Goal: Information Seeking & Learning: Find specific fact

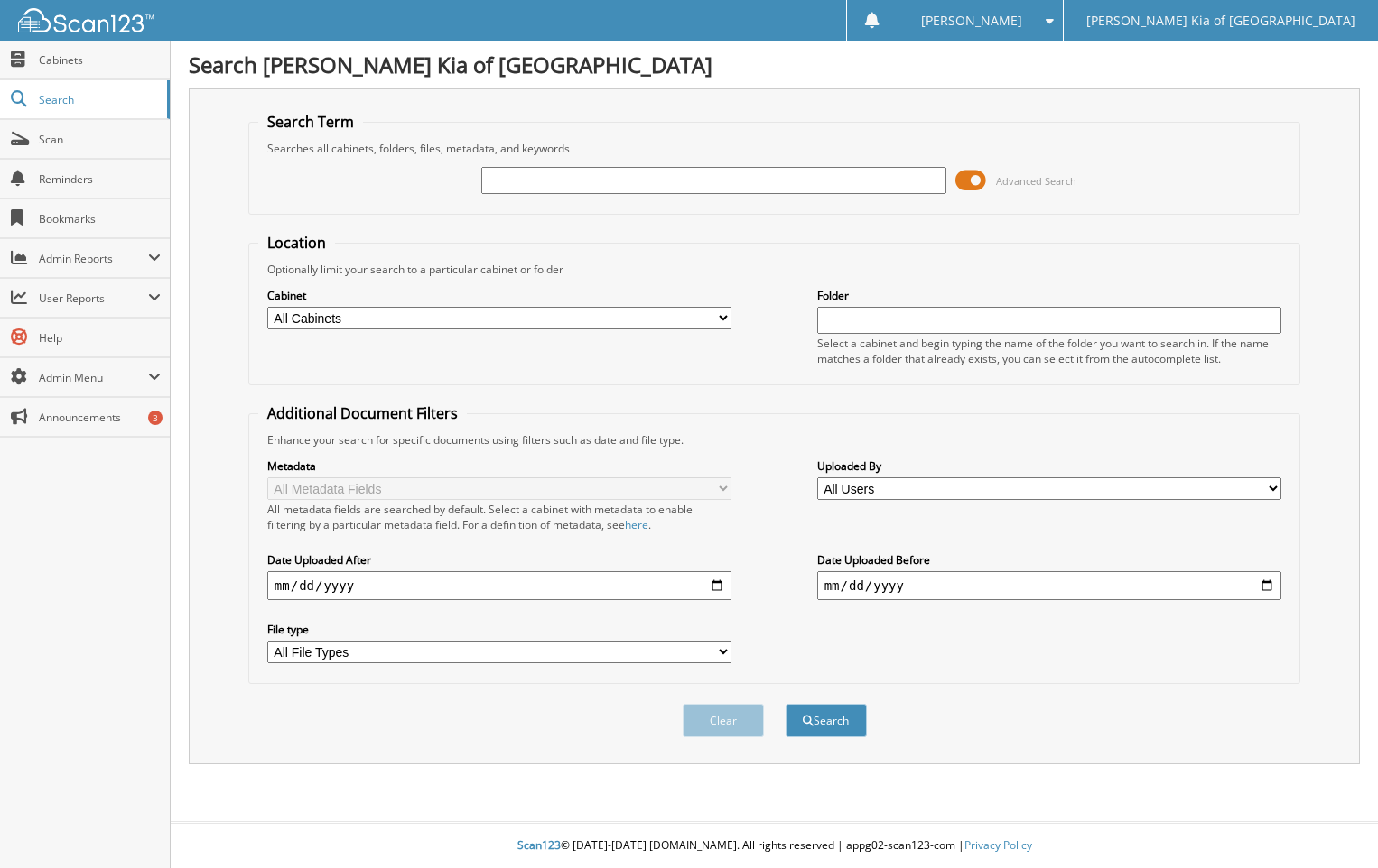
click at [559, 187] on input "text" at bounding box center [713, 181] width 464 height 27
type input "30299"
click at [786, 704] on button "Search" at bounding box center [826, 720] width 81 height 34
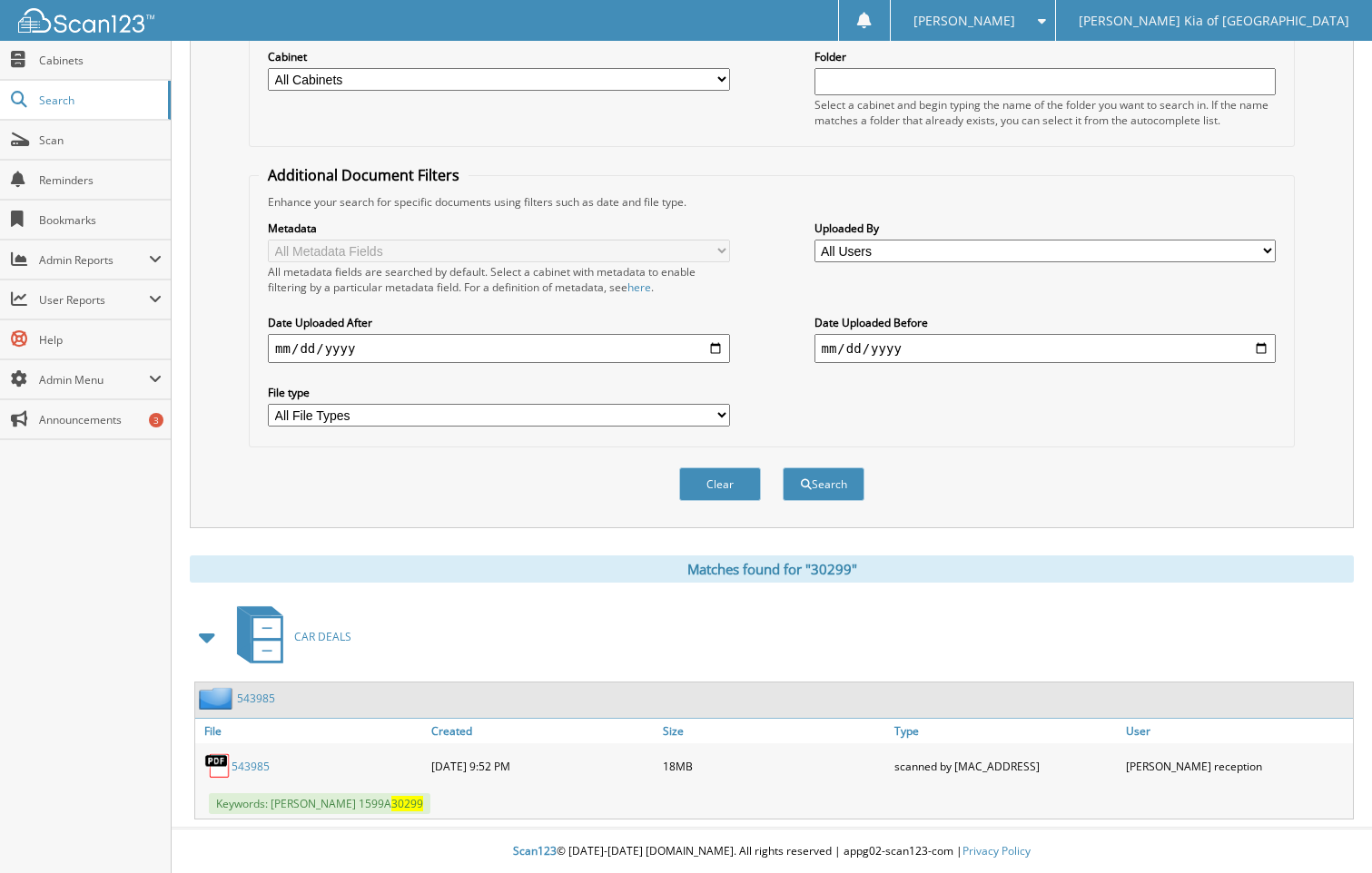
scroll to position [242, 0]
click at [256, 763] on link "543985" at bounding box center [250, 765] width 38 height 16
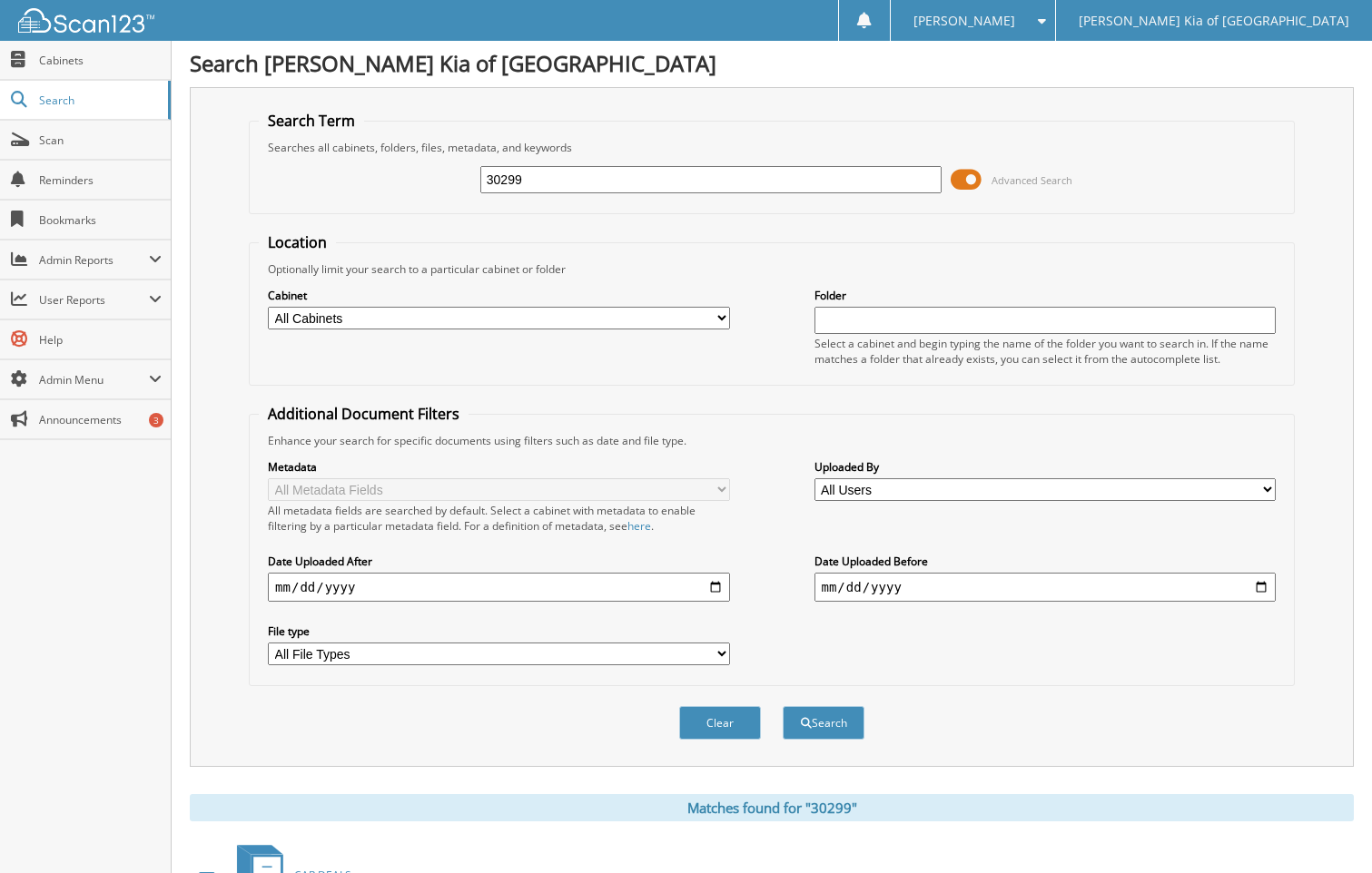
scroll to position [0, 0]
drag, startPoint x: 541, startPoint y: 179, endPoint x: 178, endPoint y: 176, distance: 363.0
click at [211, 166] on div "Search Term Searches all cabinets, folders, files, metadata, and keywords 30299…" at bounding box center [772, 428] width 1164 height 679
type input "30381"
click at [783, 708] on button "Search" at bounding box center [823, 724] width 81 height 34
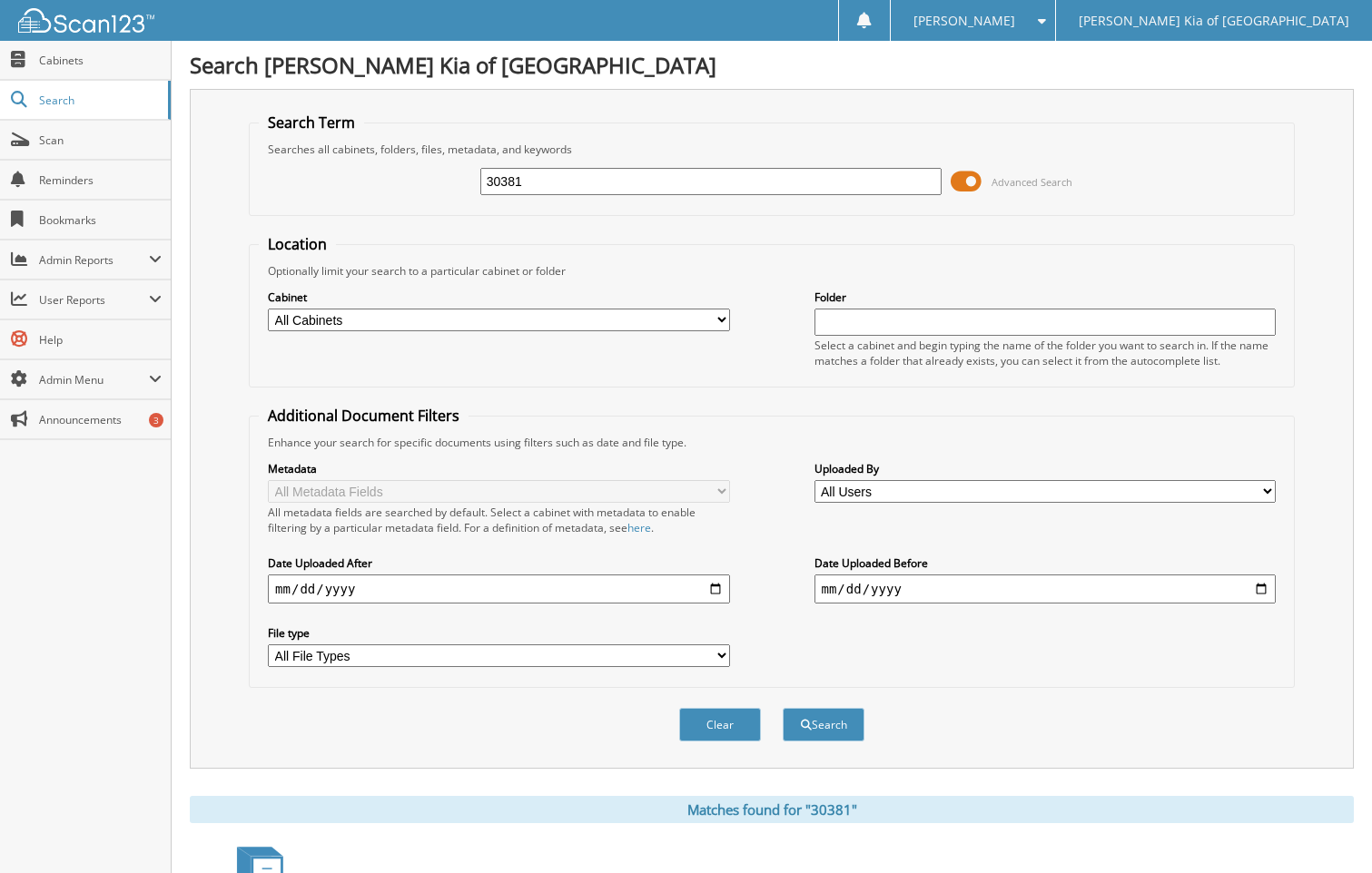
drag, startPoint x: 781, startPoint y: 234, endPoint x: 746, endPoint y: 224, distance: 36.4
click at [755, 212] on form "Search Term Searches all cabinets, folders, files, metadata, and keywords 30381…" at bounding box center [771, 436] width 1046 height 649
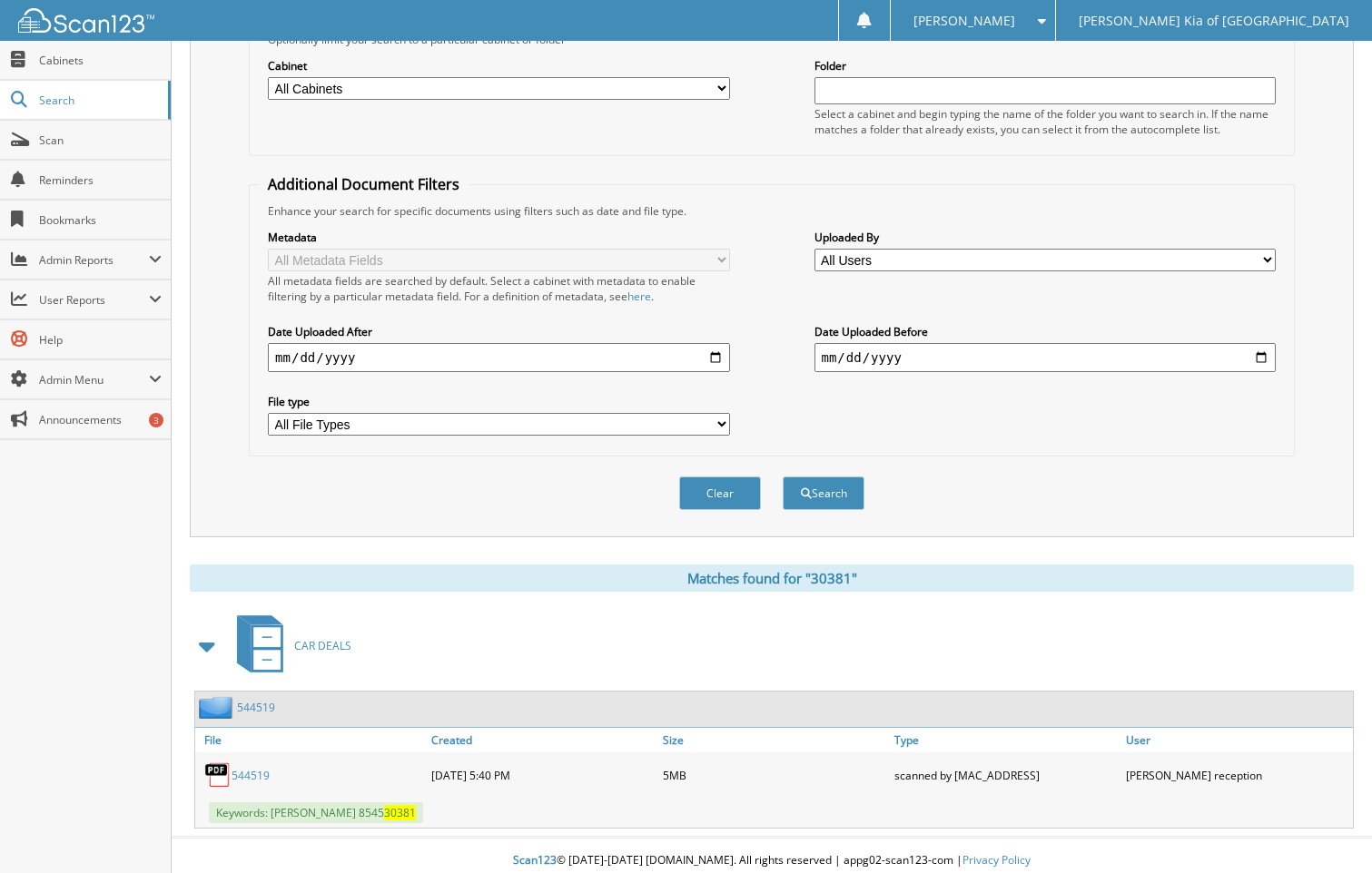
scroll to position [242, 0]
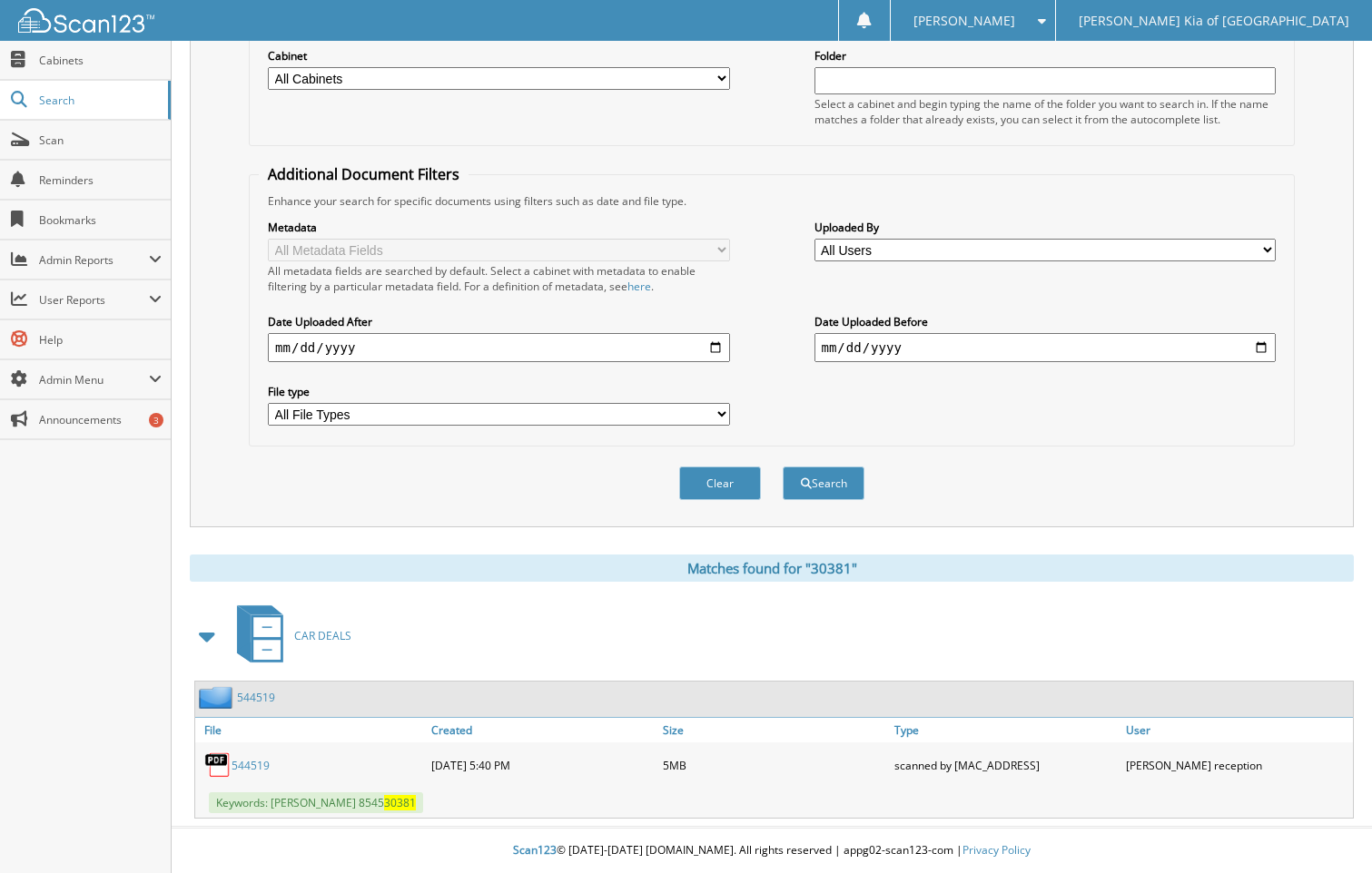
click at [256, 763] on link "544519" at bounding box center [250, 765] width 38 height 16
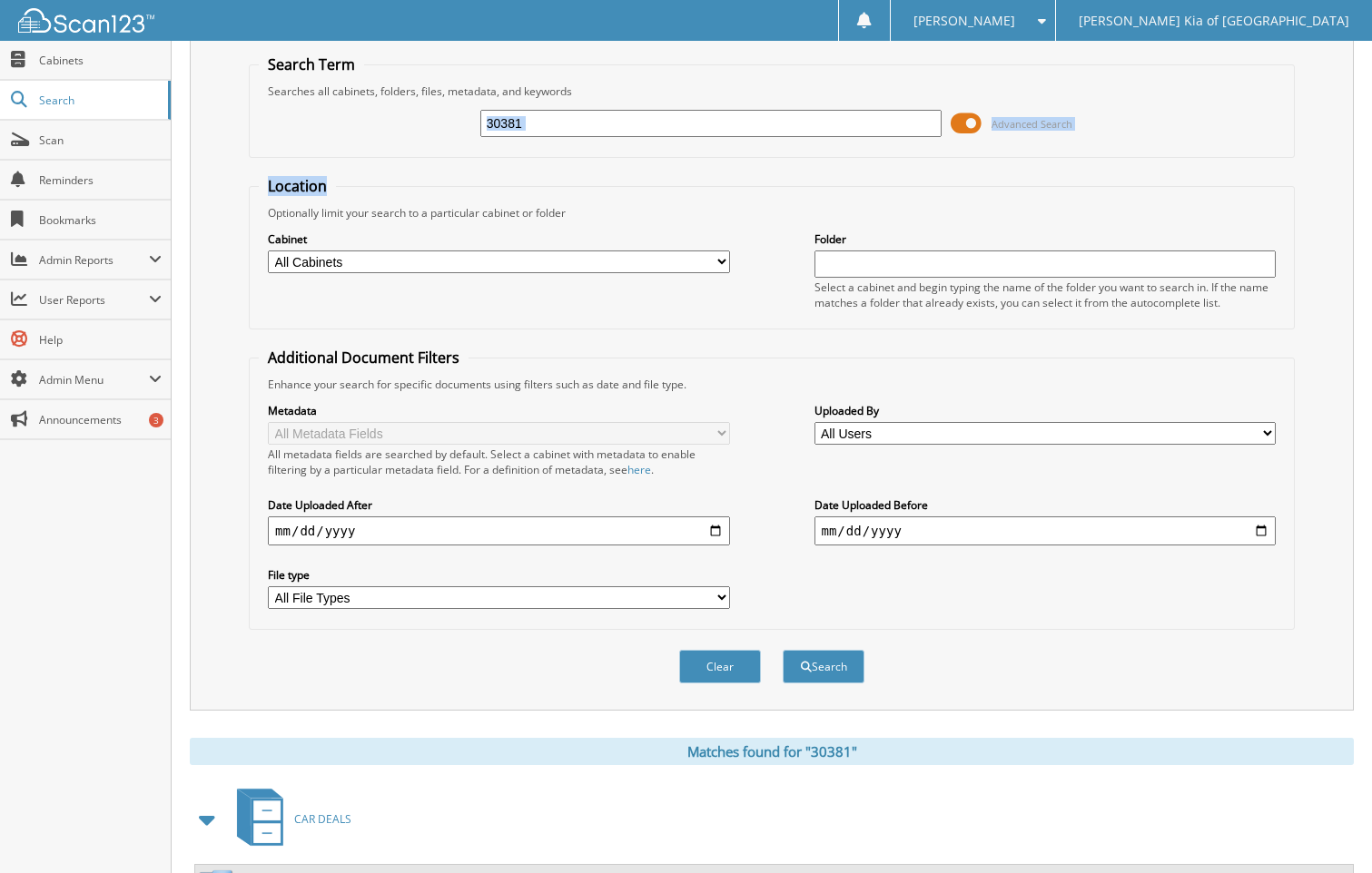
scroll to position [0, 0]
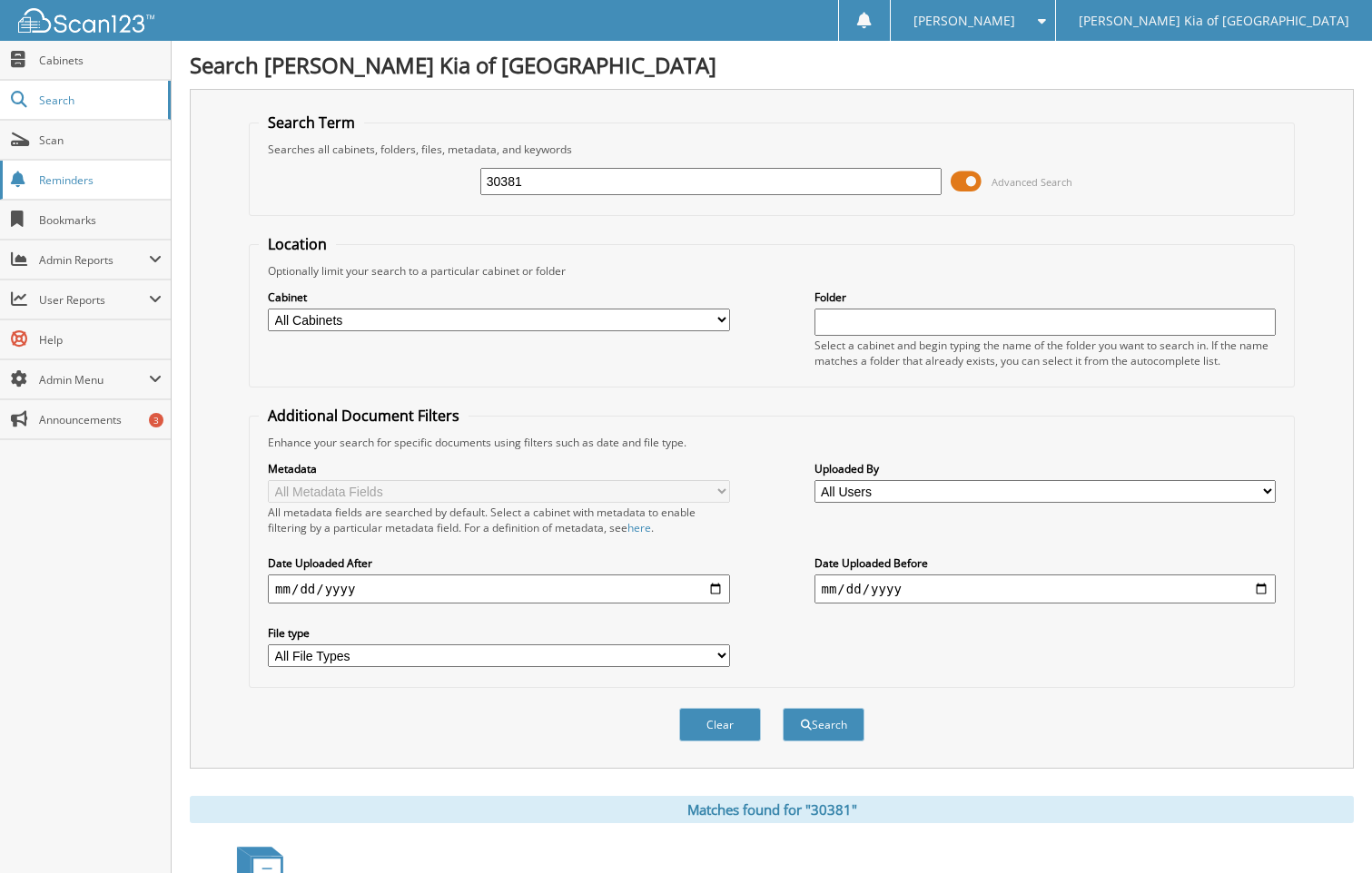
drag, startPoint x: 563, startPoint y: 171, endPoint x: 87, endPoint y: 165, distance: 476.0
click at [83, 164] on body "Karon M. Settings Logout Pitre Kia of Las Cruces Close Cabinets Search" at bounding box center [686, 557] width 1372 height 1115
type input "30353"
click at [783, 708] on button "Search" at bounding box center [823, 724] width 81 height 34
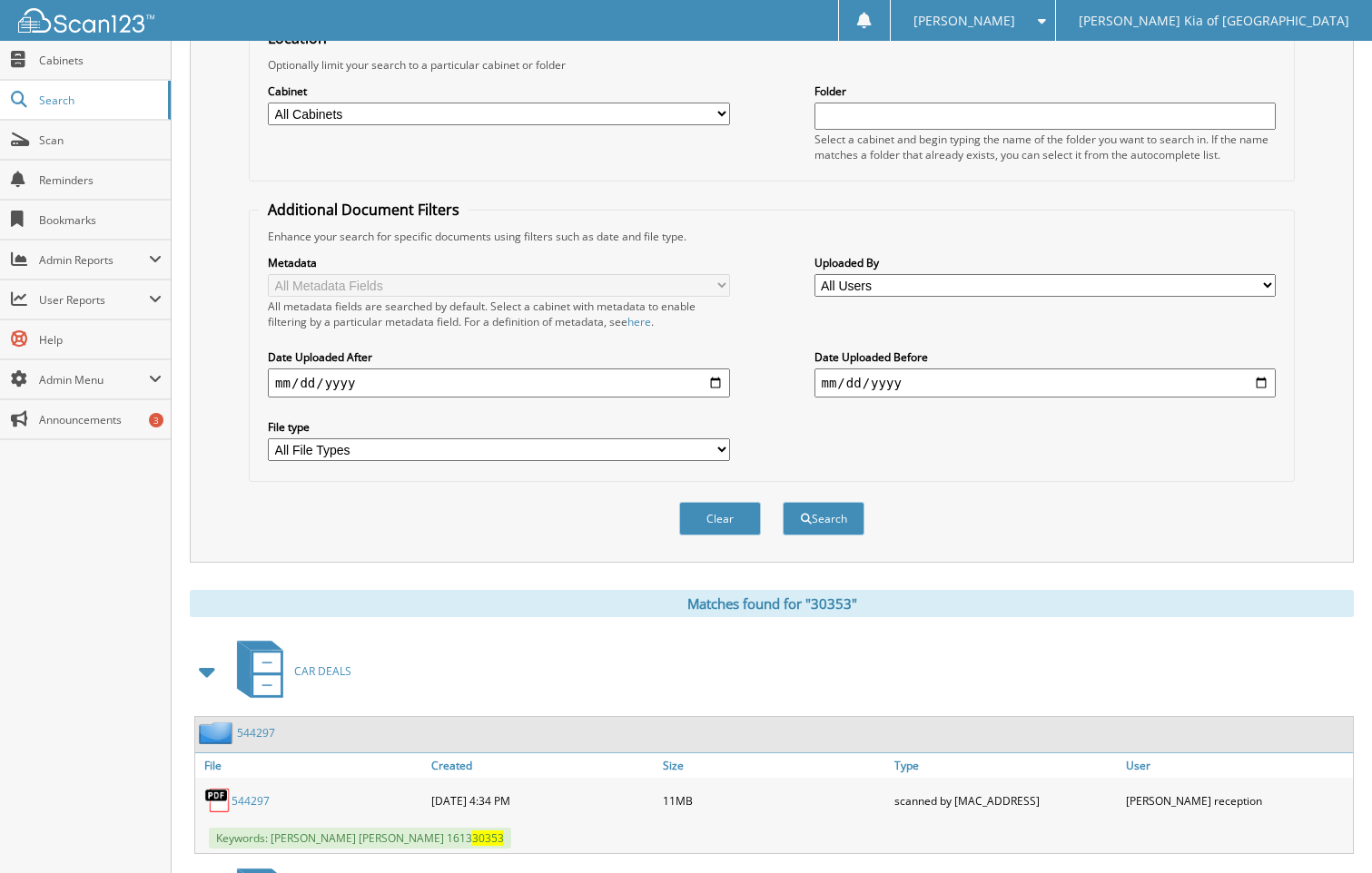
scroll to position [272, 0]
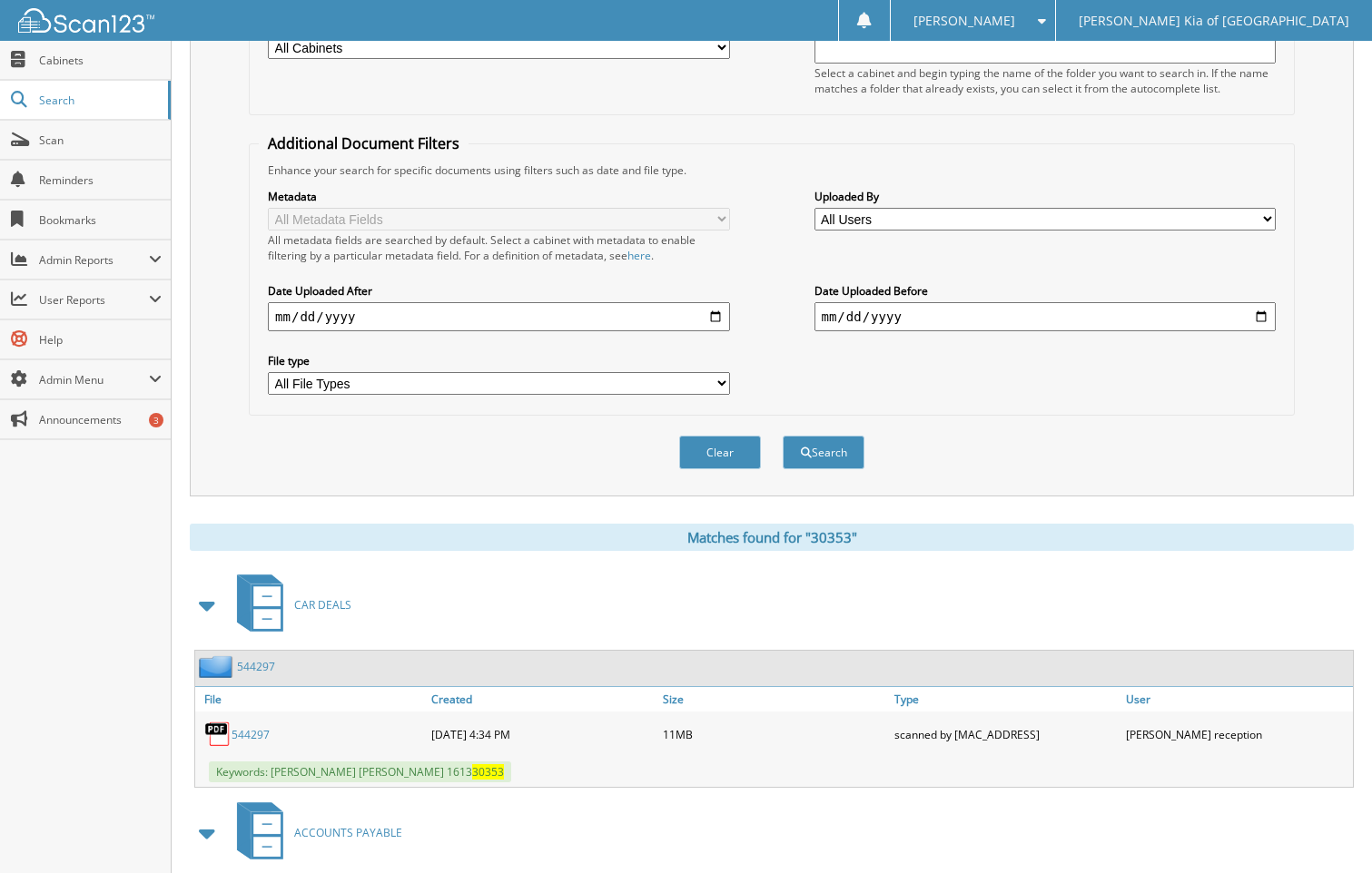
click at [322, 599] on span "CAR DEALS" at bounding box center [322, 605] width 58 height 16
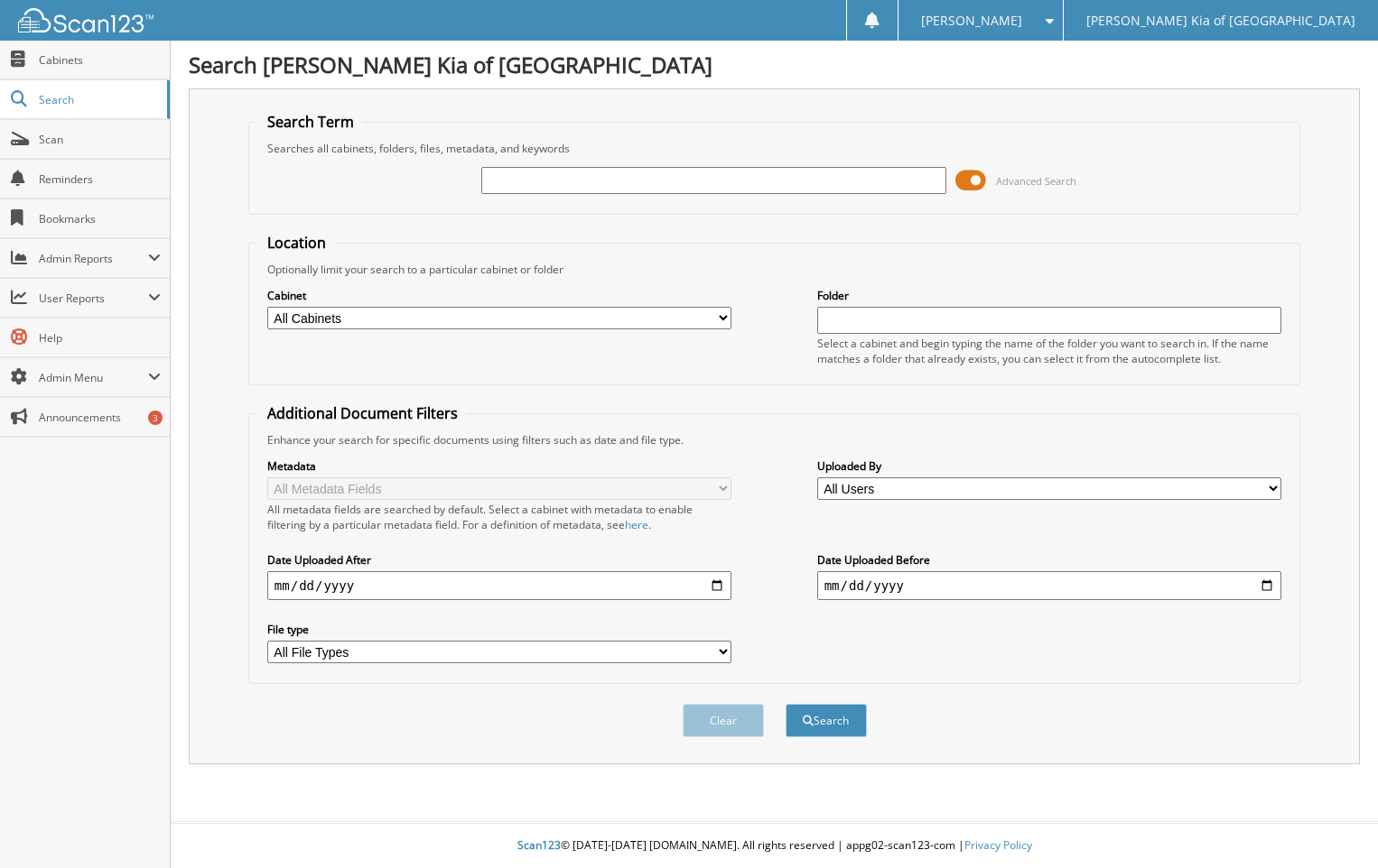
drag, startPoint x: 642, startPoint y: 174, endPoint x: 632, endPoint y: 172, distance: 10.2
click at [640, 173] on input "text" at bounding box center [713, 181] width 464 height 27
type input "30353"
click at [839, 731] on button "Search" at bounding box center [826, 720] width 81 height 34
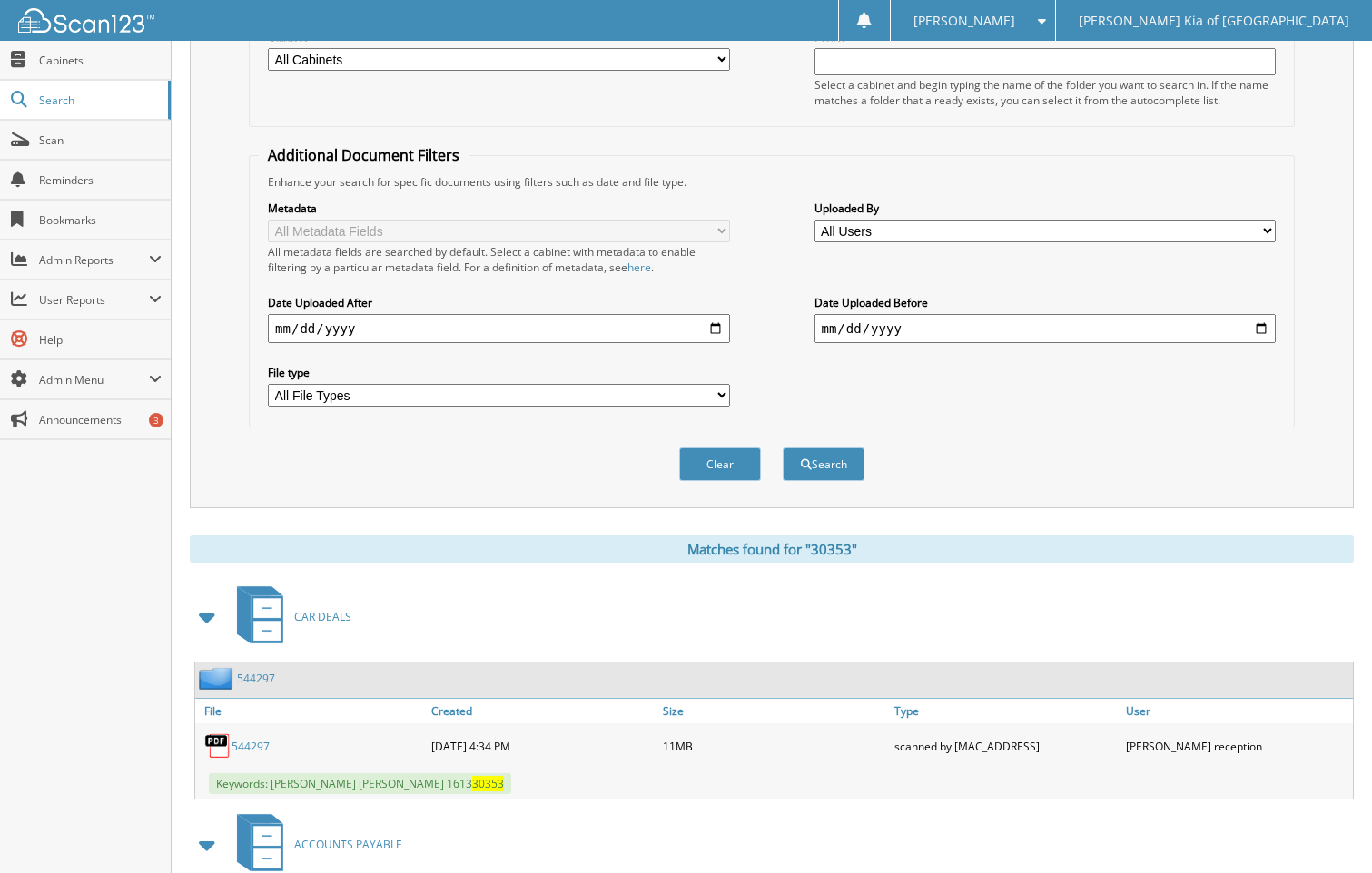
scroll to position [272, 0]
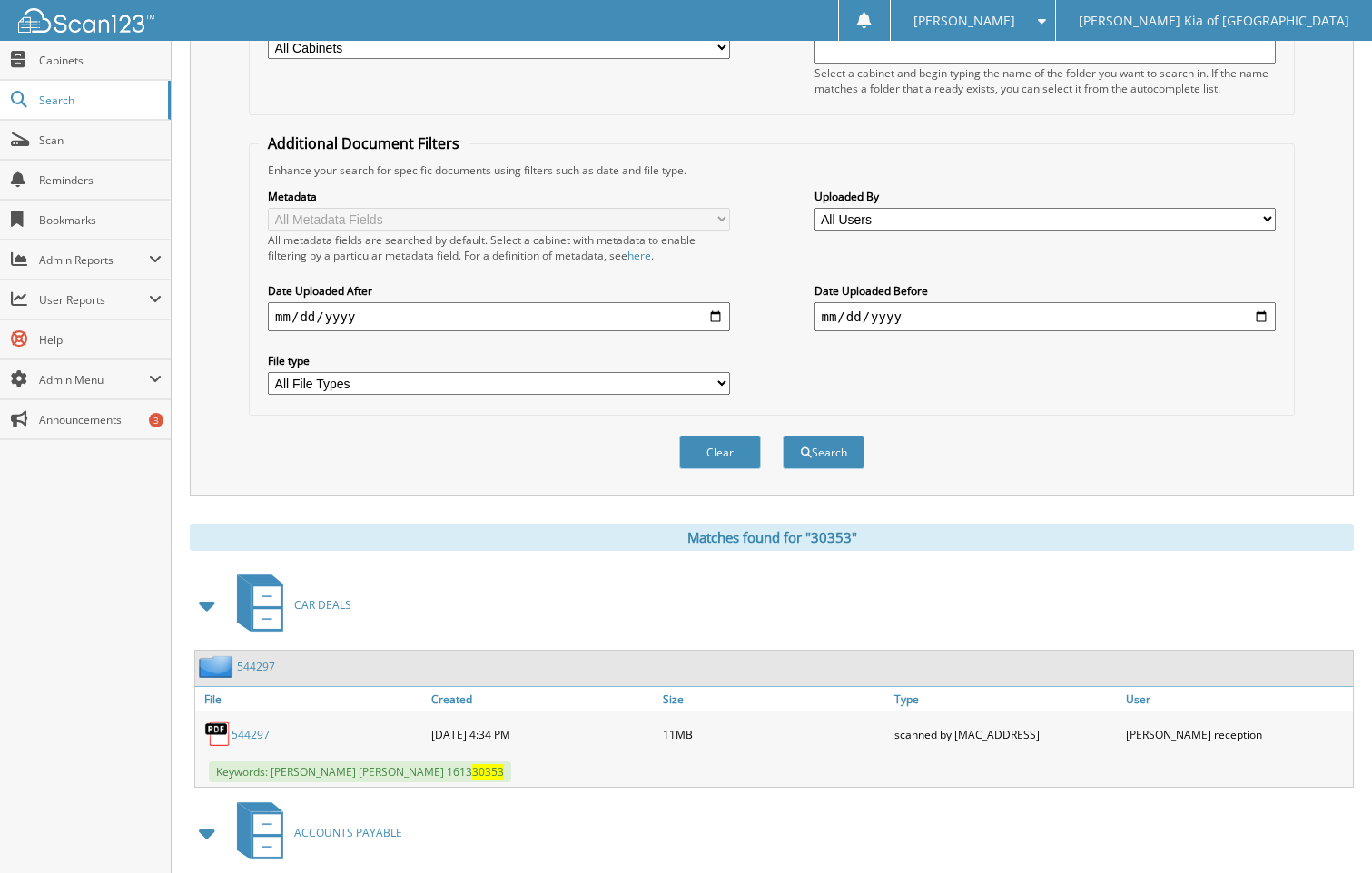
click at [259, 661] on link "544297" at bounding box center [256, 667] width 38 height 16
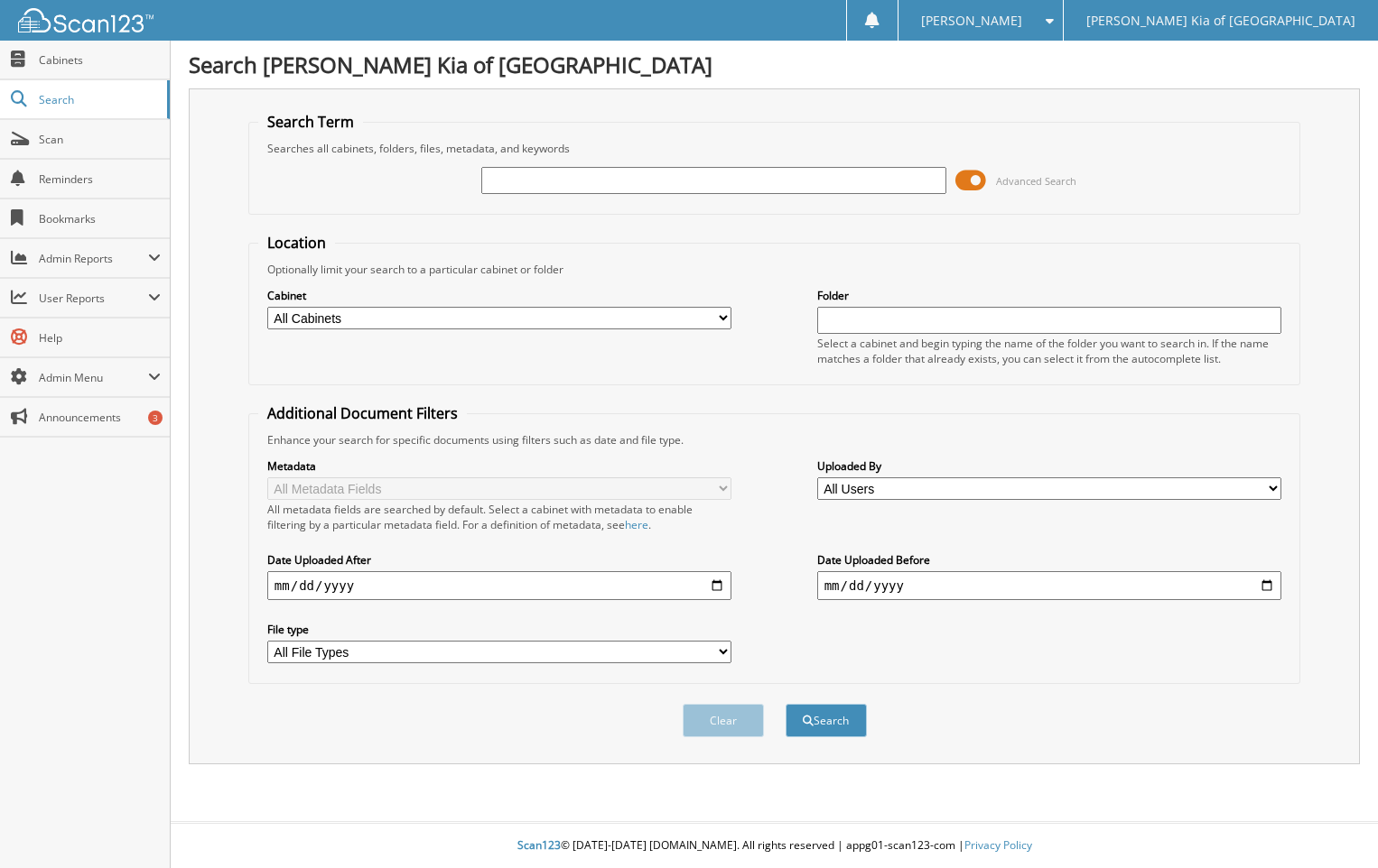
click at [721, 316] on select "All Cabinets ACCOUNTS PAYABLE BANK STATEMENTS CAR DEALS END OF DAY FACTORIES FL…" at bounding box center [499, 318] width 464 height 23
select select "16027"
click at [267, 307] on select "All Cabinets ACCOUNTS PAYABLE BANK STATEMENTS CAR DEALS END OF DAY FACTORIES FL…" at bounding box center [499, 318] width 464 height 23
click at [572, 172] on input "text" at bounding box center [713, 181] width 464 height 27
type input "30365"
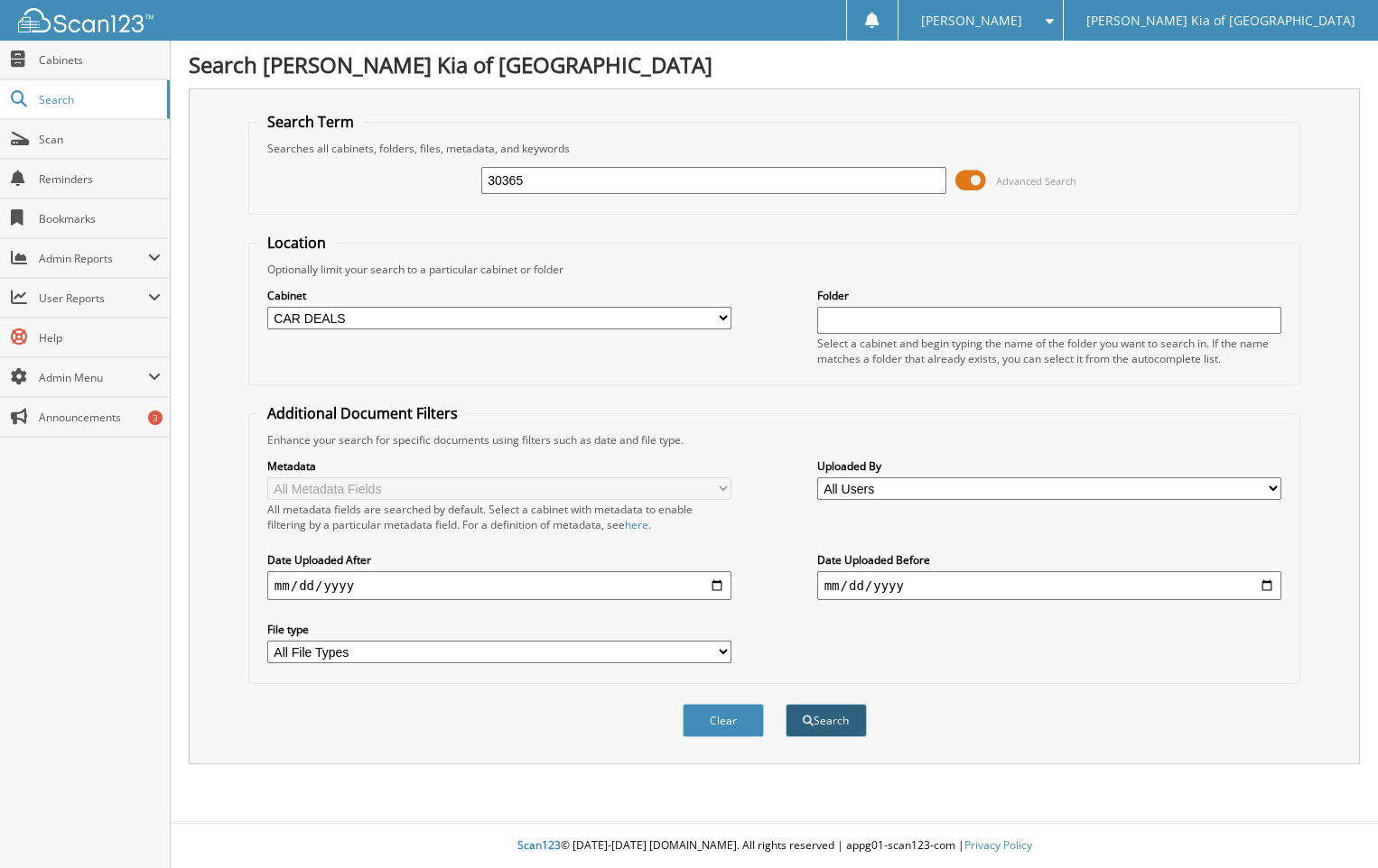
click at [835, 722] on button "Search" at bounding box center [826, 720] width 81 height 34
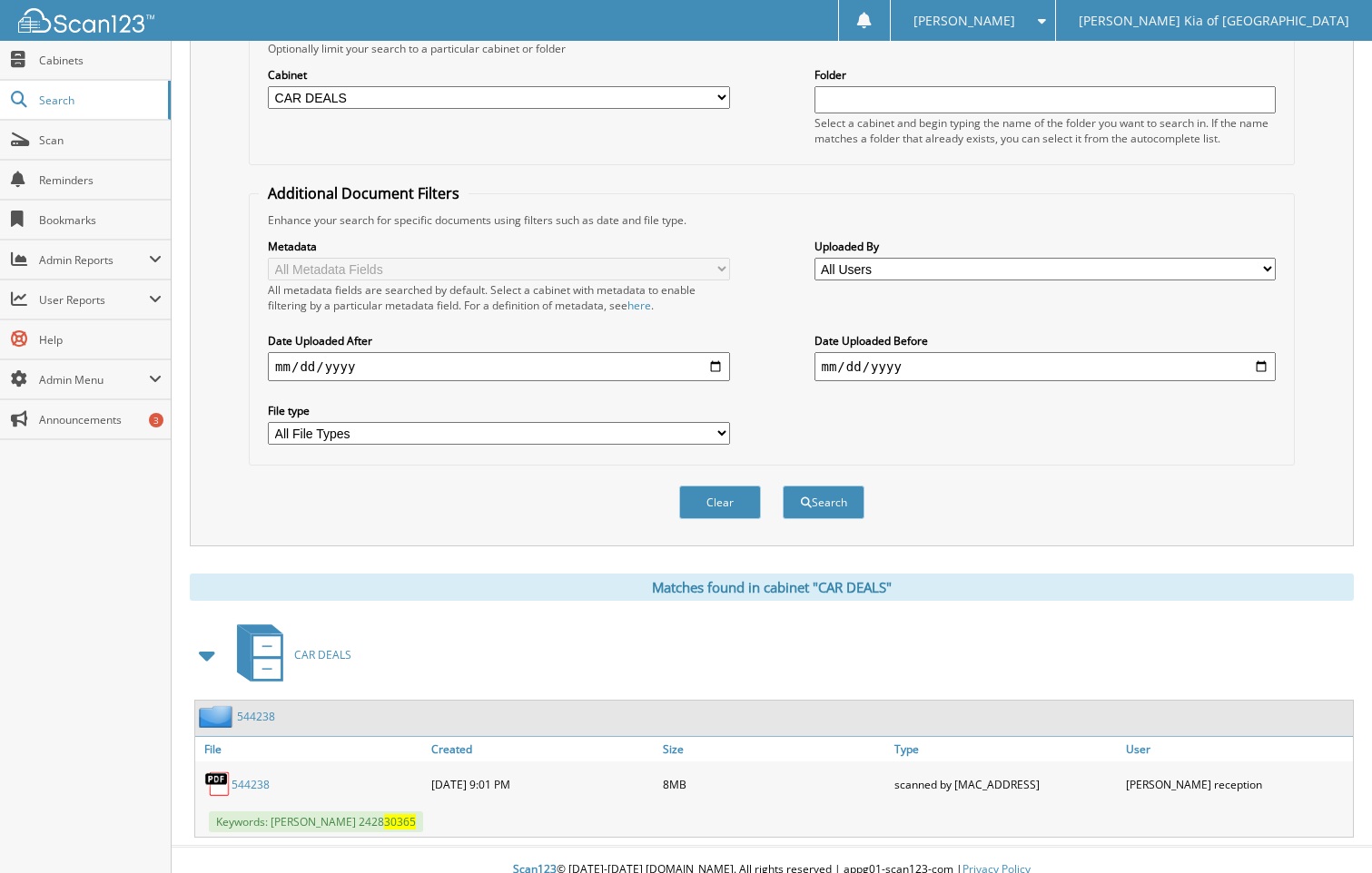
scroll to position [242, 0]
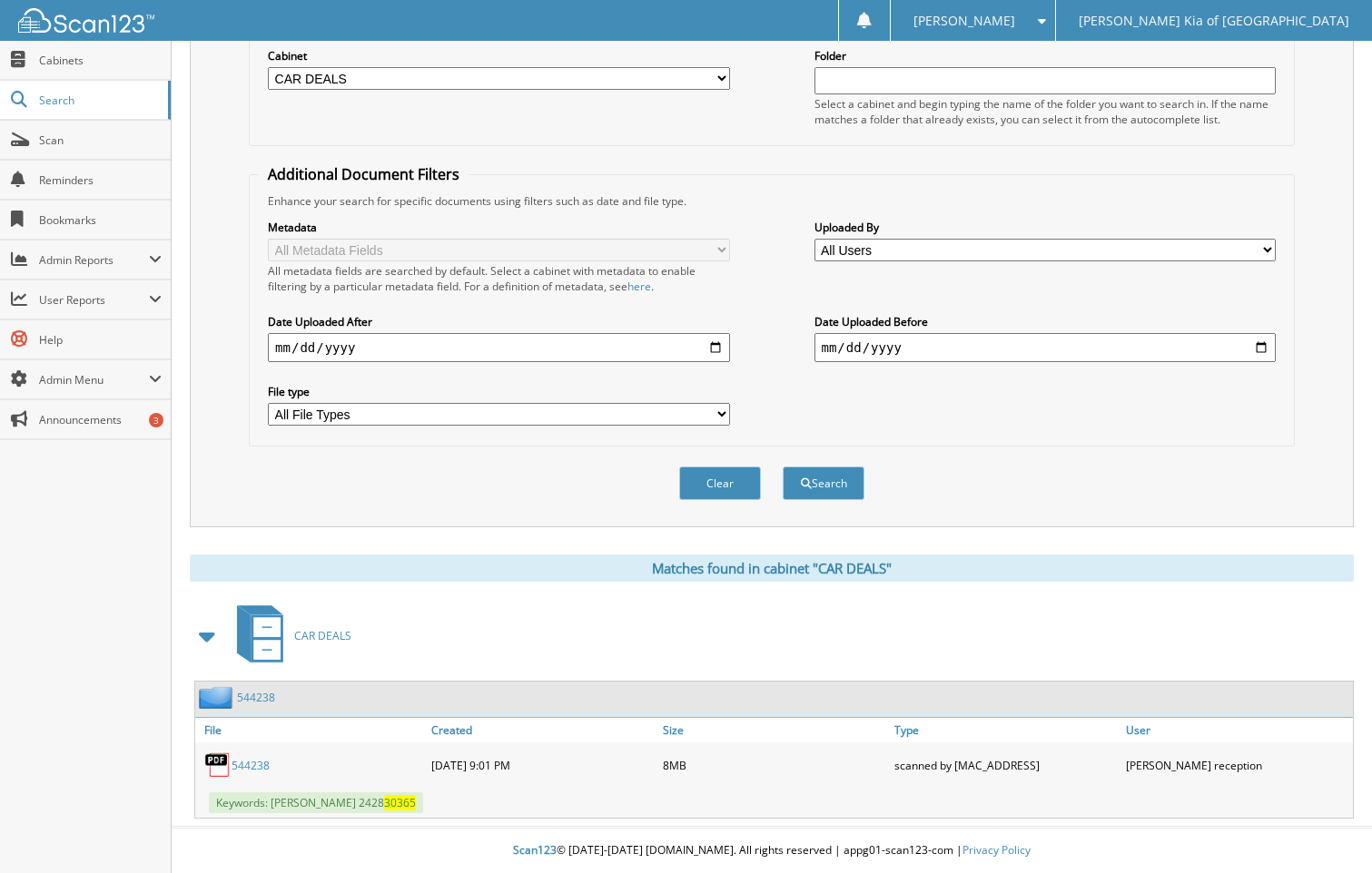
click at [245, 762] on link "544238" at bounding box center [250, 765] width 38 height 16
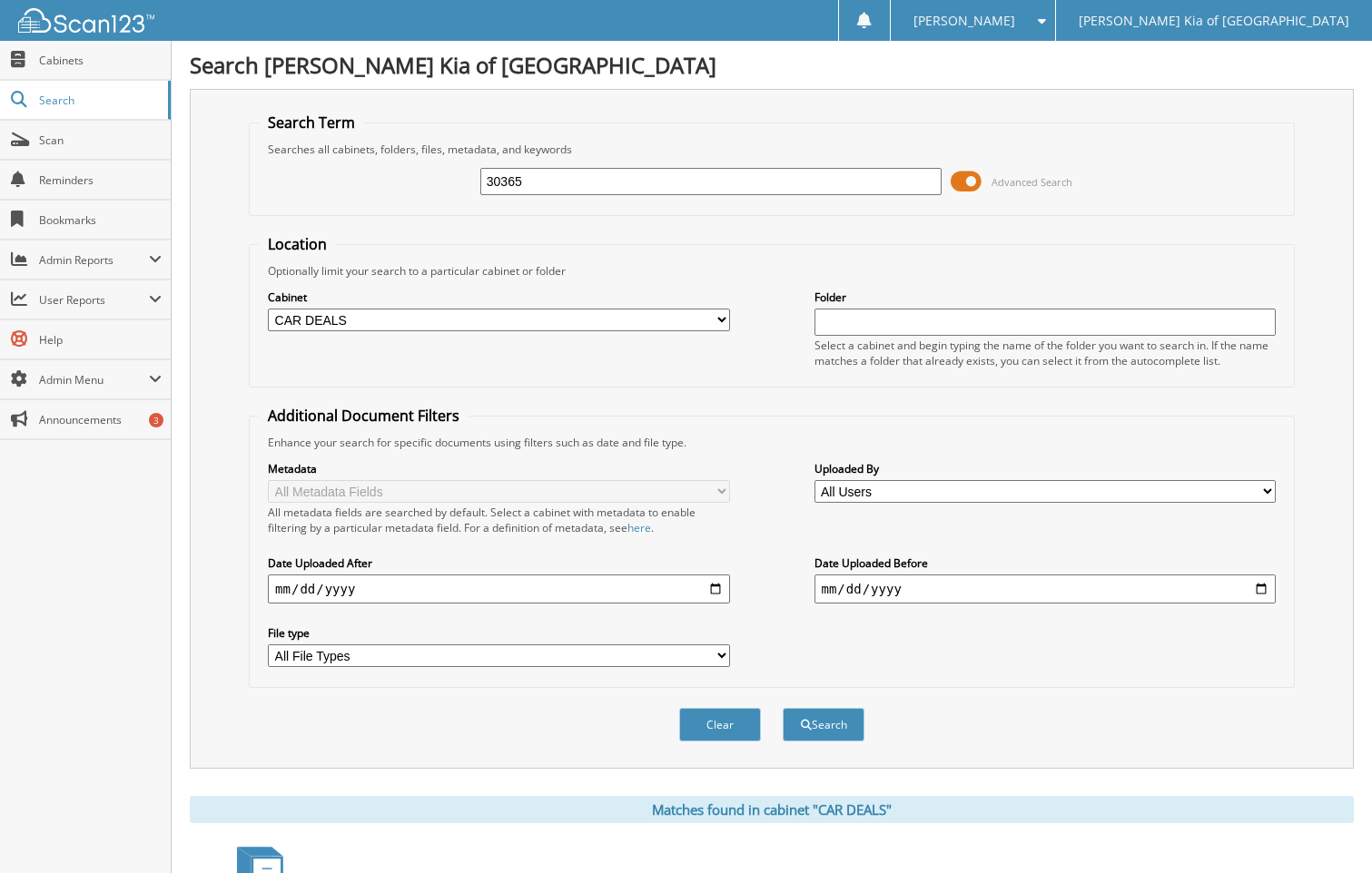
click at [1286, 19] on span "[PERSON_NAME] Kia of [GEOGRAPHIC_DATA]" at bounding box center [1214, 21] width 270 height 11
drag, startPoint x: 574, startPoint y: 177, endPoint x: 301, endPoint y: 148, distance: 274.5
click at [301, 148] on fieldset "Search Term Searches all cabinets, folders, files, metadata, and keywords 30365…" at bounding box center [771, 163] width 1046 height 103
type input "30364"
click at [783, 708] on button "Search" at bounding box center [823, 724] width 81 height 34
